Goal: Find specific page/section: Find specific page/section

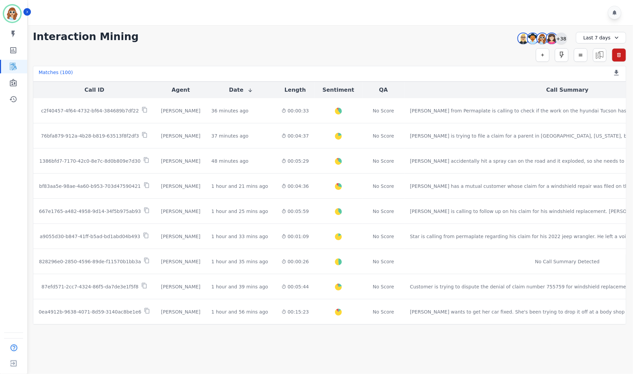
click at [566, 41] on div "+38" at bounding box center [562, 39] width 12 height 12
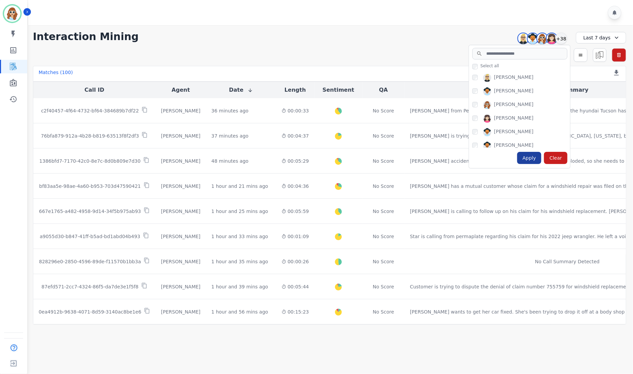
click at [532, 159] on div "Apply" at bounding box center [529, 158] width 24 height 12
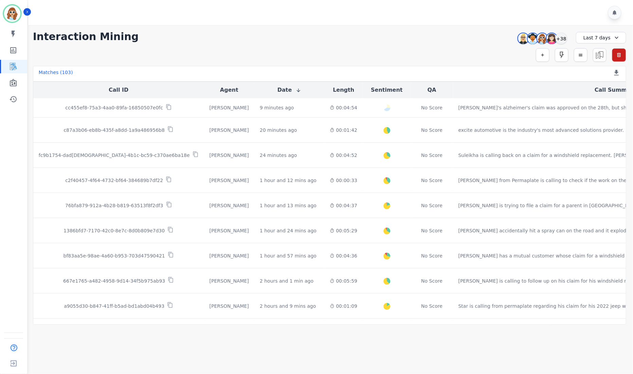
click at [457, 17] on div at bounding box center [331, 12] width 607 height 25
click at [564, 40] on div "+38" at bounding box center [562, 39] width 12 height 12
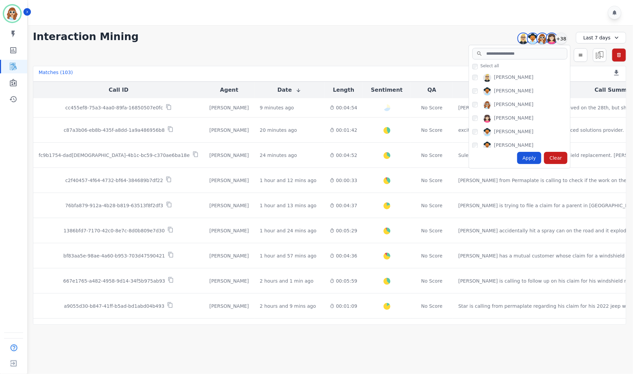
click at [529, 158] on div "Apply" at bounding box center [529, 158] width 24 height 12
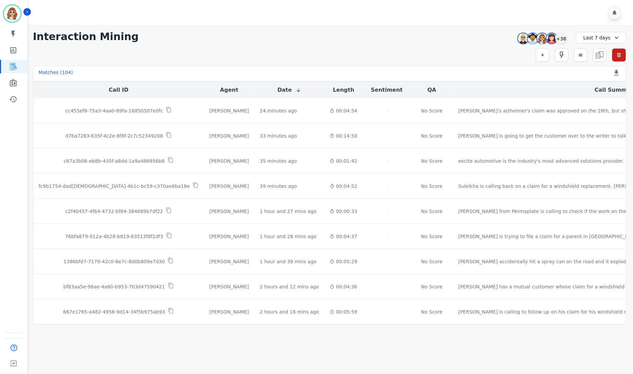
click at [458, 0] on html "**********" at bounding box center [316, 187] width 633 height 374
click at [495, 16] on div at bounding box center [331, 12] width 607 height 25
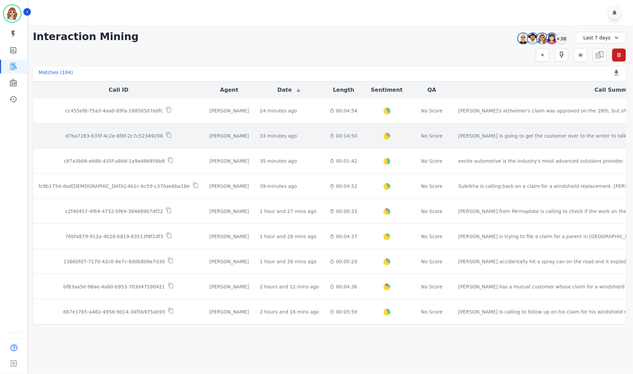
click at [100, 136] on p "d7ba7283-635f-4c2e-8f8f-2c7c52349208" at bounding box center [113, 135] width 97 height 7
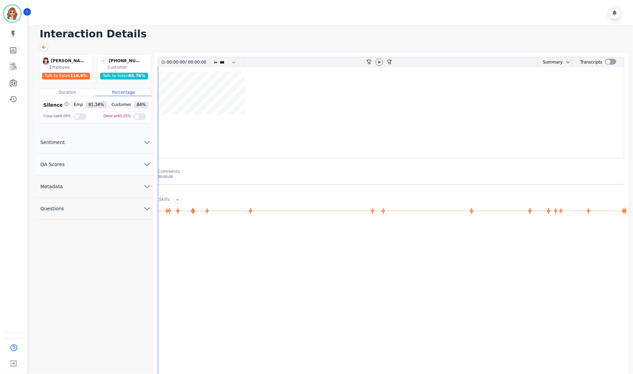
click at [145, 186] on icon "chevron down" at bounding box center [147, 186] width 5 height 2
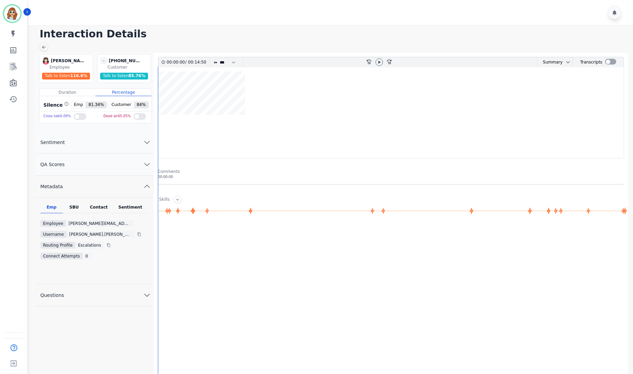
click at [58, 209] on div "Emp" at bounding box center [51, 208] width 22 height 9
click at [65, 209] on div "SBU" at bounding box center [74, 208] width 22 height 9
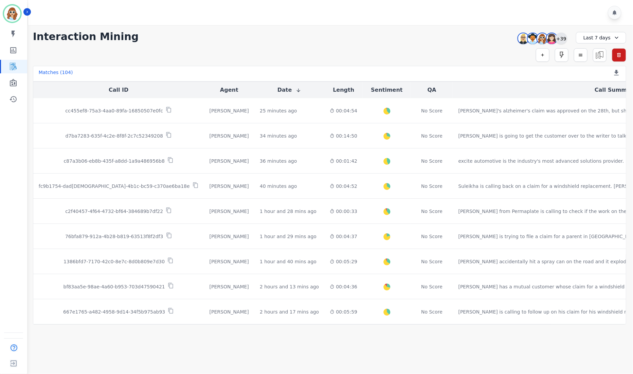
click at [564, 39] on div "+39" at bounding box center [562, 39] width 12 height 12
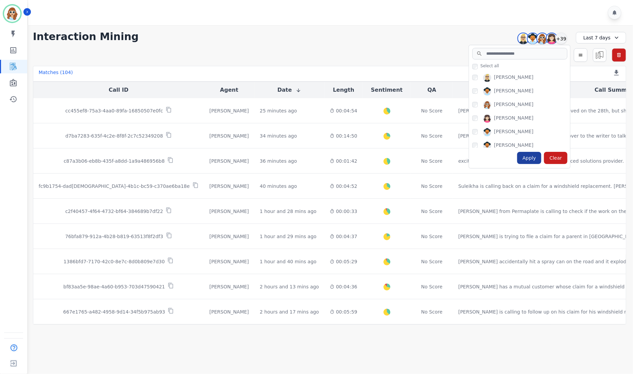
click at [529, 158] on div "Apply" at bounding box center [529, 158] width 24 height 12
